Goal: Information Seeking & Learning: Check status

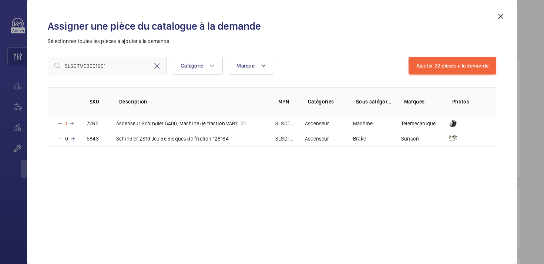
scroll to position [29, 0]
click at [504, 14] on mat-icon at bounding box center [501, 16] width 9 height 9
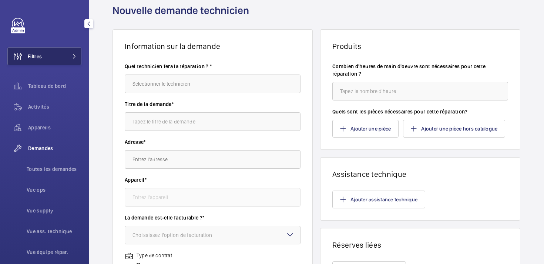
click at [52, 55] on button "Filtres" at bounding box center [44, 56] width 74 height 18
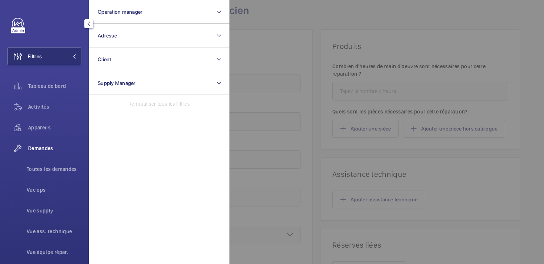
click at [336, 19] on div at bounding box center [502, 132] width 544 height 264
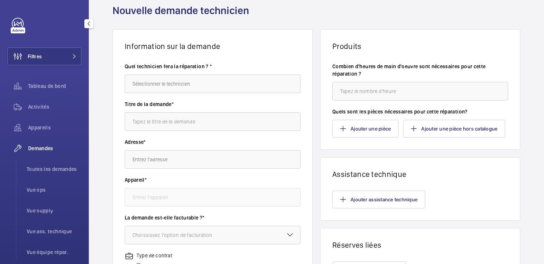
scroll to position [0, 0]
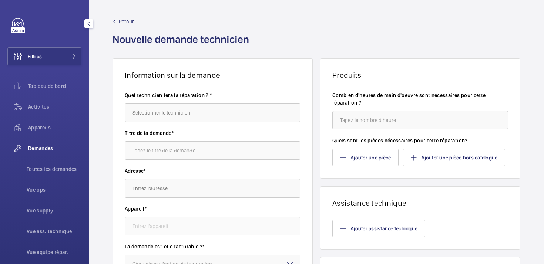
click at [121, 22] on span "Retour" at bounding box center [126, 21] width 15 height 7
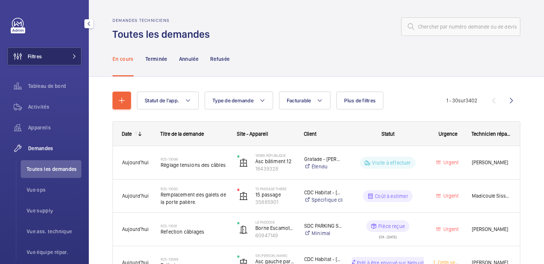
click at [51, 58] on button "Filtres" at bounding box center [44, 56] width 74 height 18
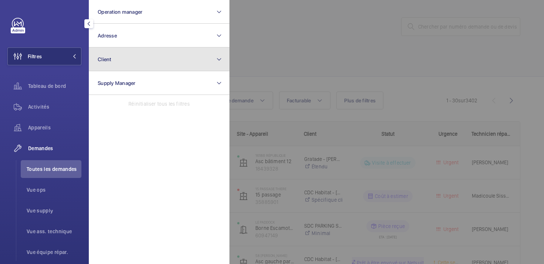
click at [147, 59] on button "Client" at bounding box center [159, 59] width 141 height 24
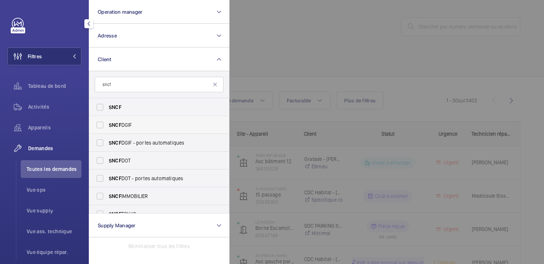
type input "sncf"
click at [122, 124] on span "SNCF DGIF" at bounding box center [160, 124] width 102 height 7
click at [107, 124] on input "SNCF DGIF" at bounding box center [100, 124] width 15 height 15
checkbox input "true"
click at [300, 50] on div at bounding box center [502, 132] width 544 height 264
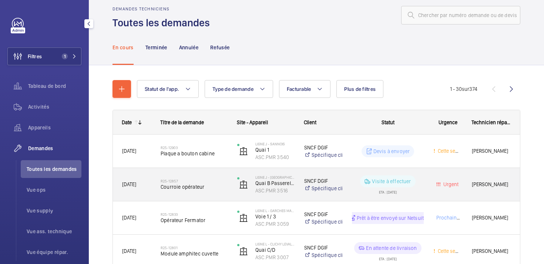
scroll to position [13, 0]
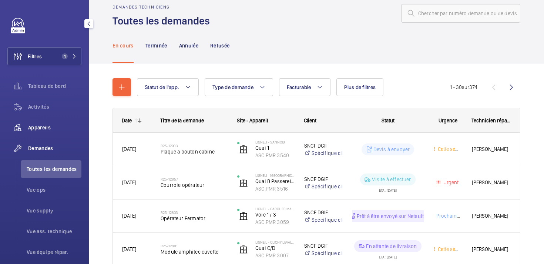
click at [40, 125] on span "Appareils" at bounding box center [54, 127] width 53 height 7
